Goal: Transaction & Acquisition: Subscribe to service/newsletter

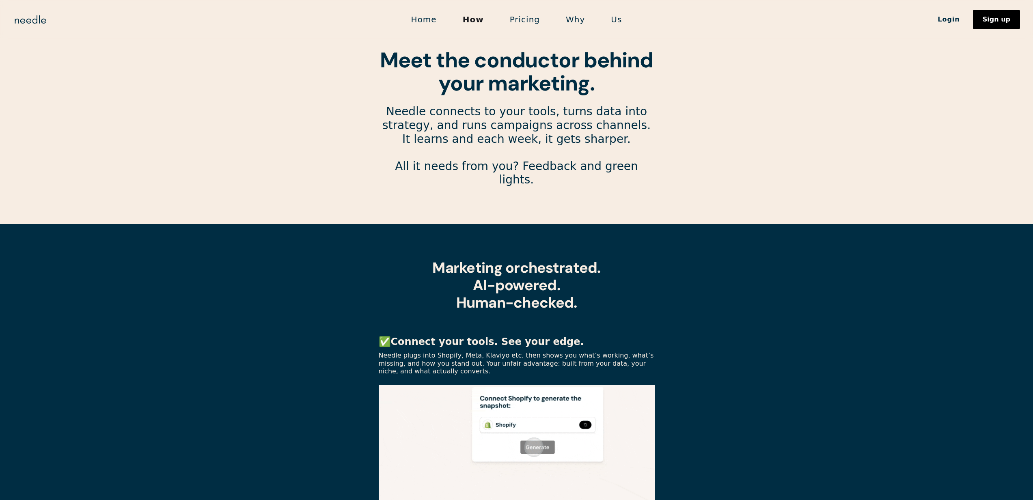
click at [532, 17] on link "Pricing" at bounding box center [525, 19] width 56 height 17
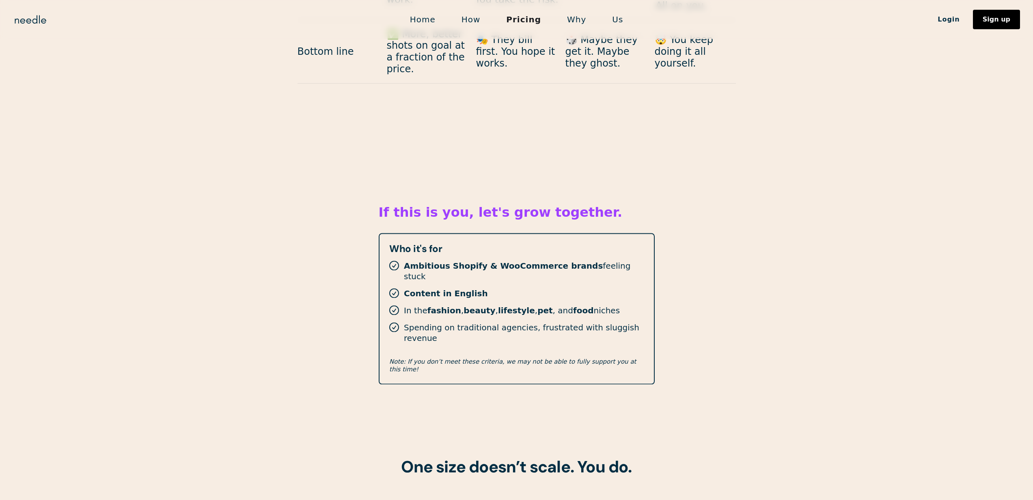
scroll to position [1317, 0]
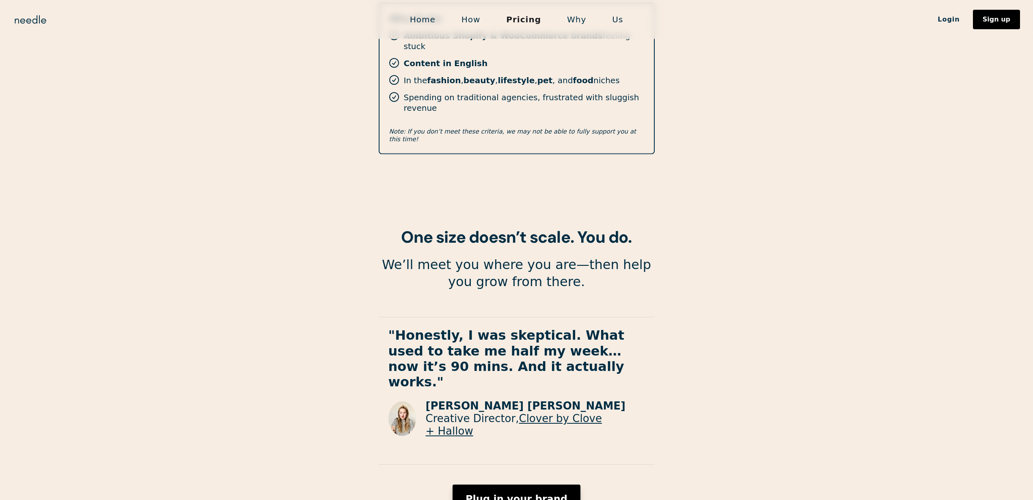
click at [488, 494] on div "Plug in your brand" at bounding box center [517, 499] width 102 height 10
click at [1010, 22] on div "Sign up" at bounding box center [997, 19] width 28 height 6
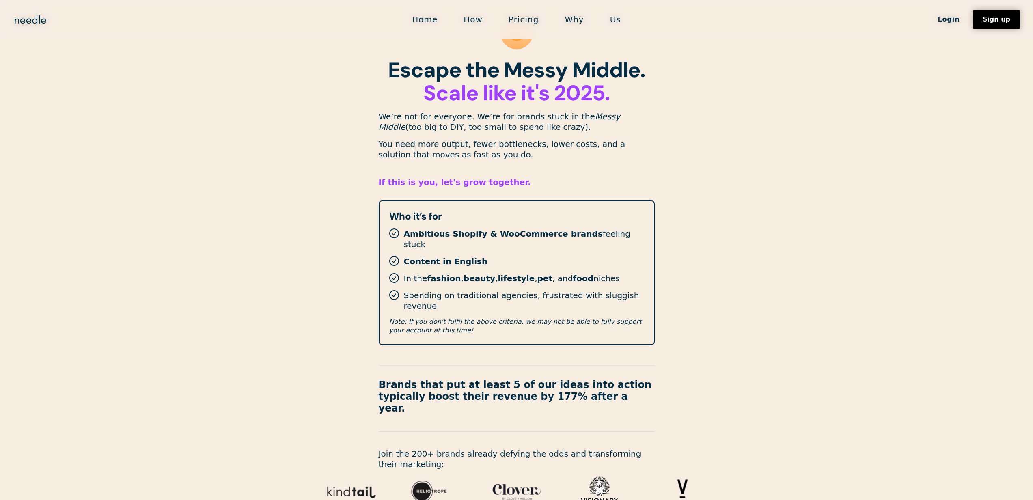
scroll to position [120, 0]
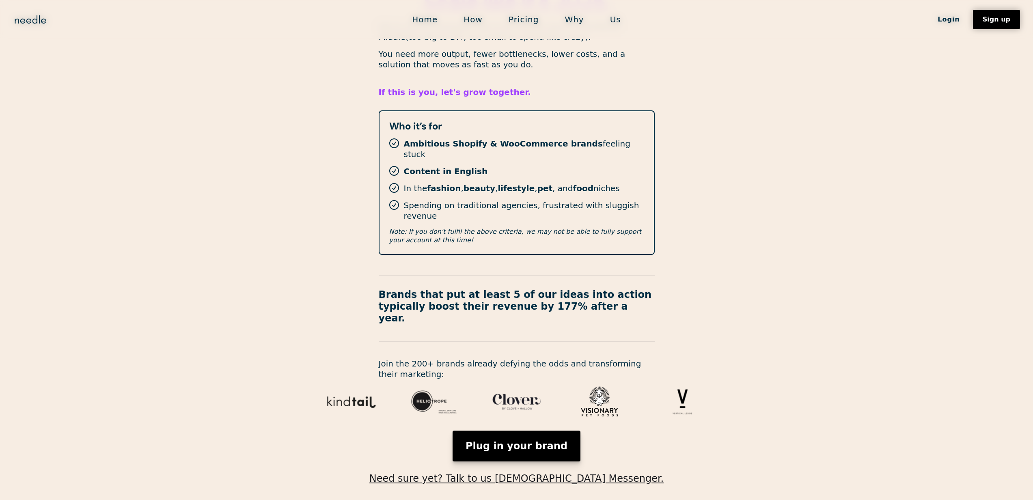
click at [508, 431] on link "Plug in your brand" at bounding box center [517, 446] width 128 height 31
